Goal: Navigation & Orientation: Find specific page/section

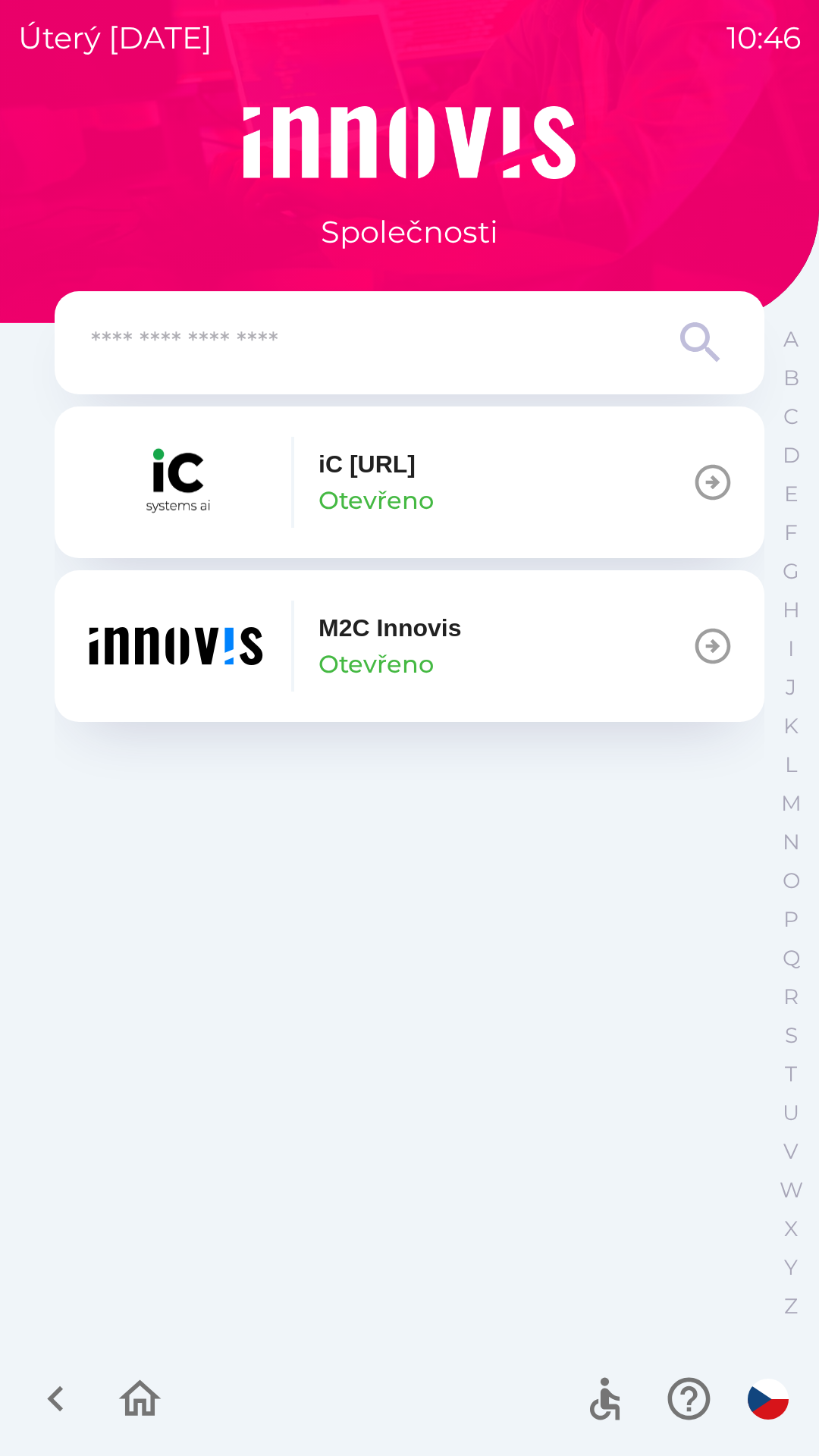
click at [690, 345] on icon at bounding box center [701, 342] width 54 height 54
click at [699, 342] on icon at bounding box center [701, 342] width 54 height 54
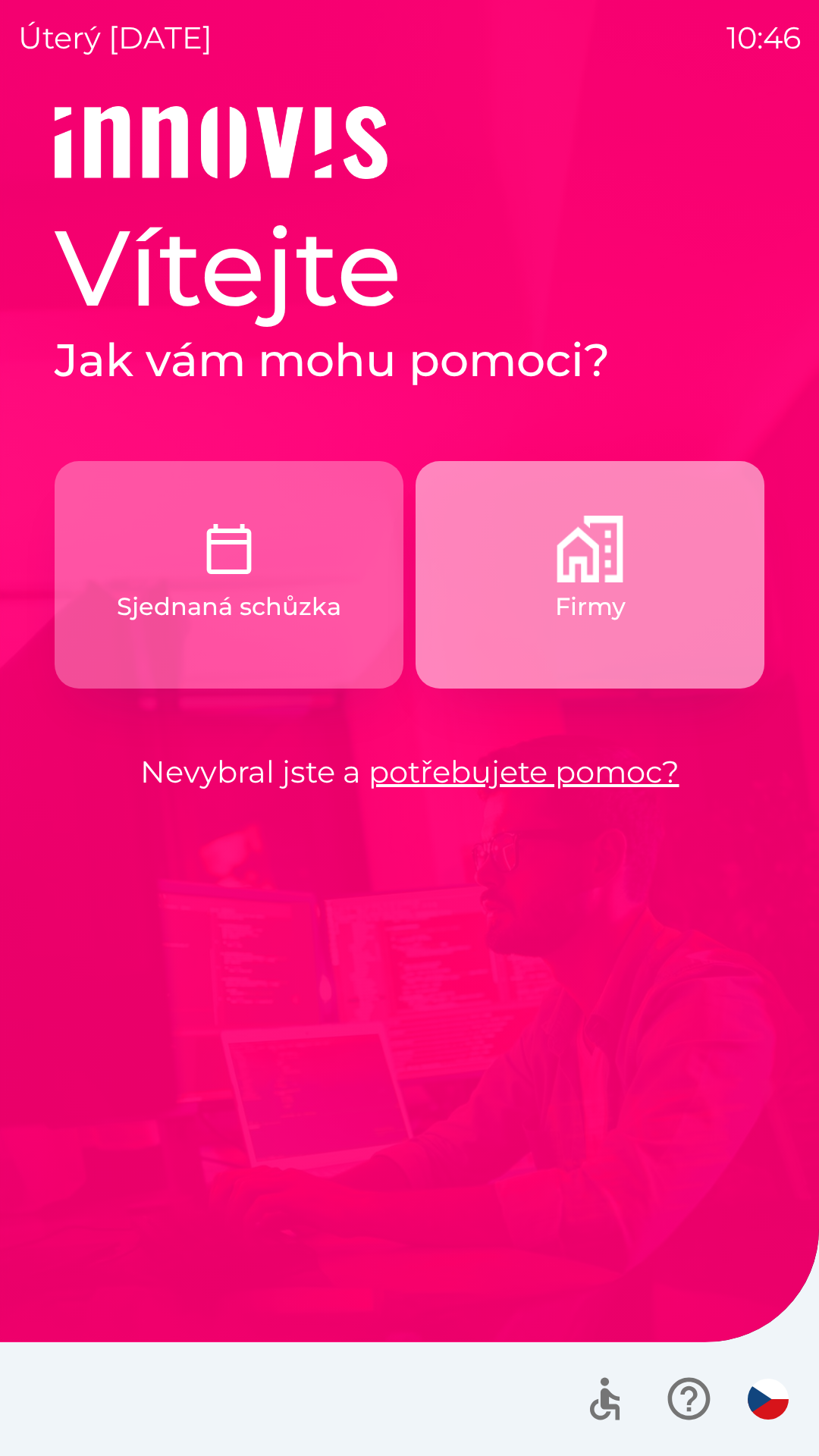
click at [596, 588] on p "Firmy" at bounding box center [590, 607] width 71 height 37
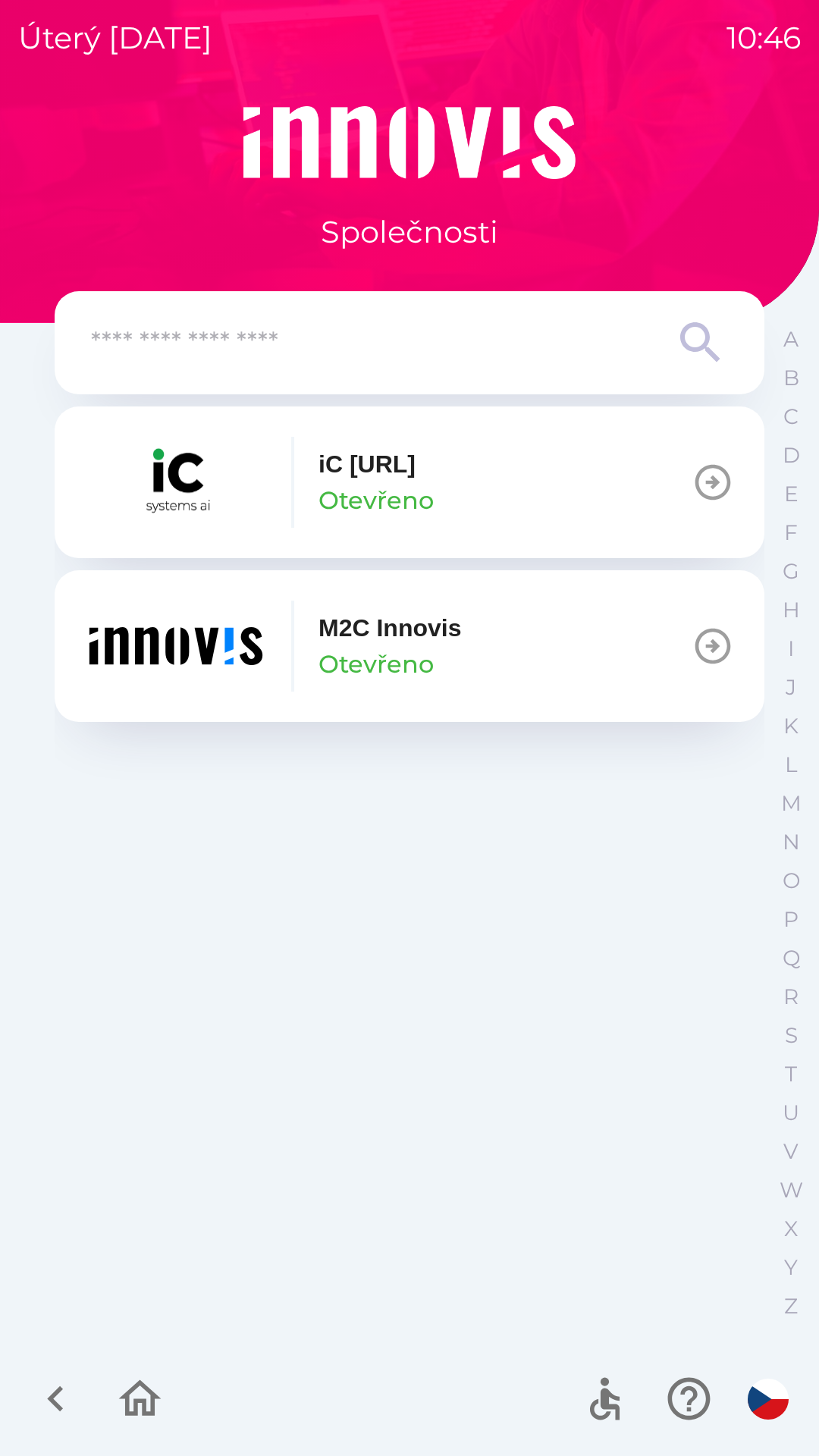
click at [719, 652] on icon "button" at bounding box center [712, 646] width 42 height 42
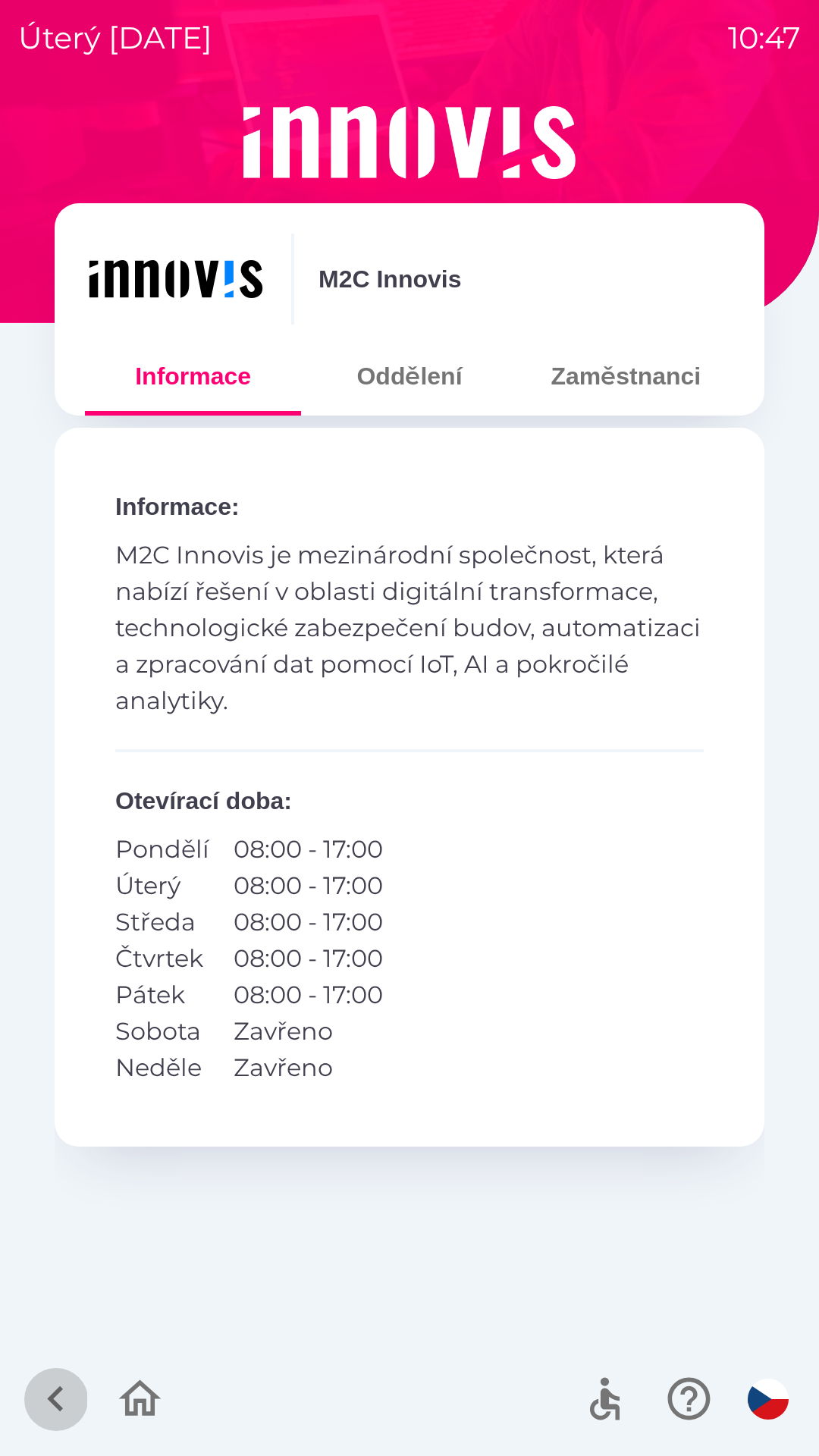
click at [62, 1400] on icon "button" at bounding box center [55, 1398] width 50 height 50
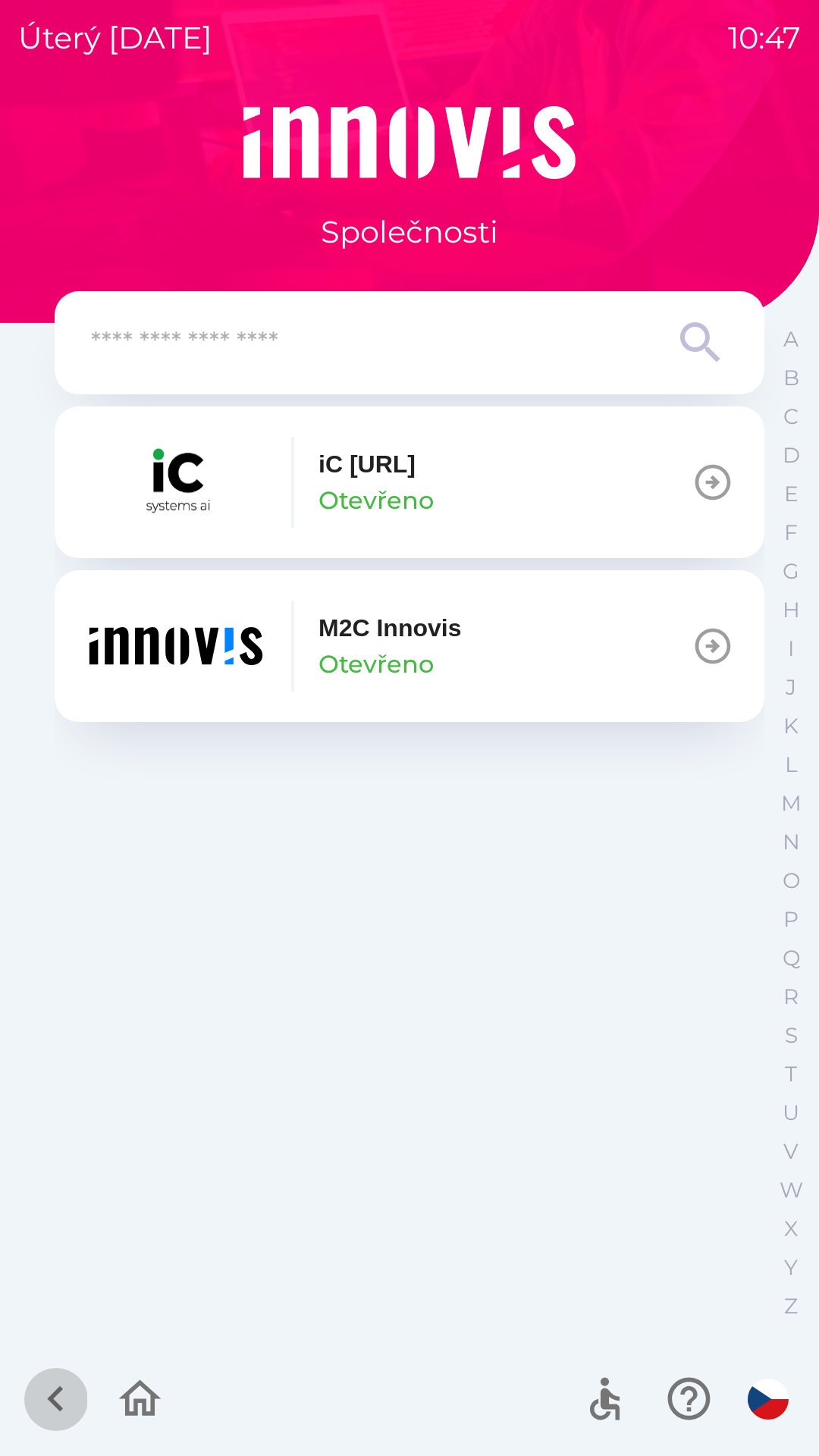
click at [59, 1396] on icon "button" at bounding box center [55, 1398] width 50 height 50
